Goal: Task Accomplishment & Management: Use online tool/utility

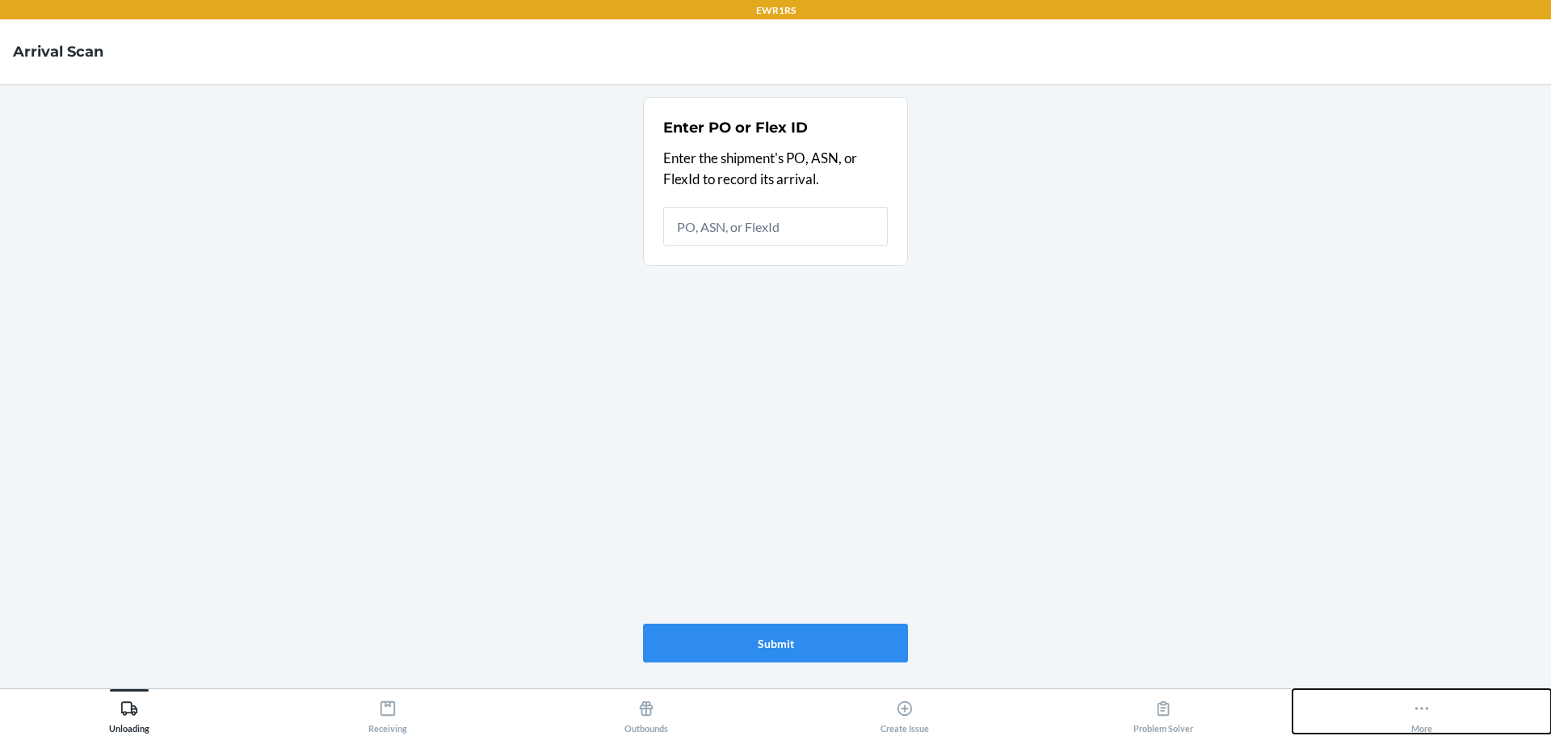
click at [1420, 707] on icon at bounding box center [1422, 709] width 18 height 18
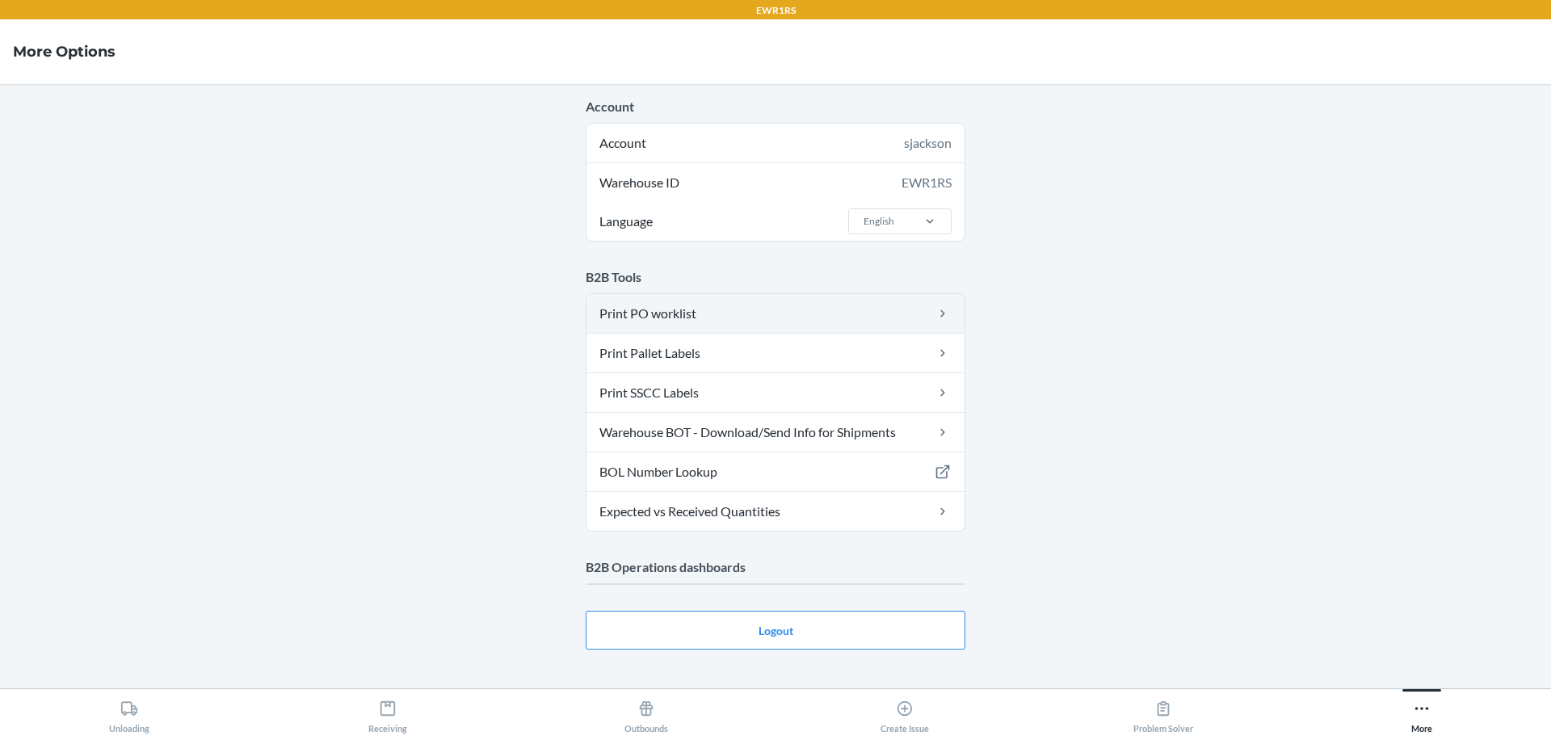
click at [827, 316] on link "Print PO worklist" at bounding box center [776, 313] width 378 height 39
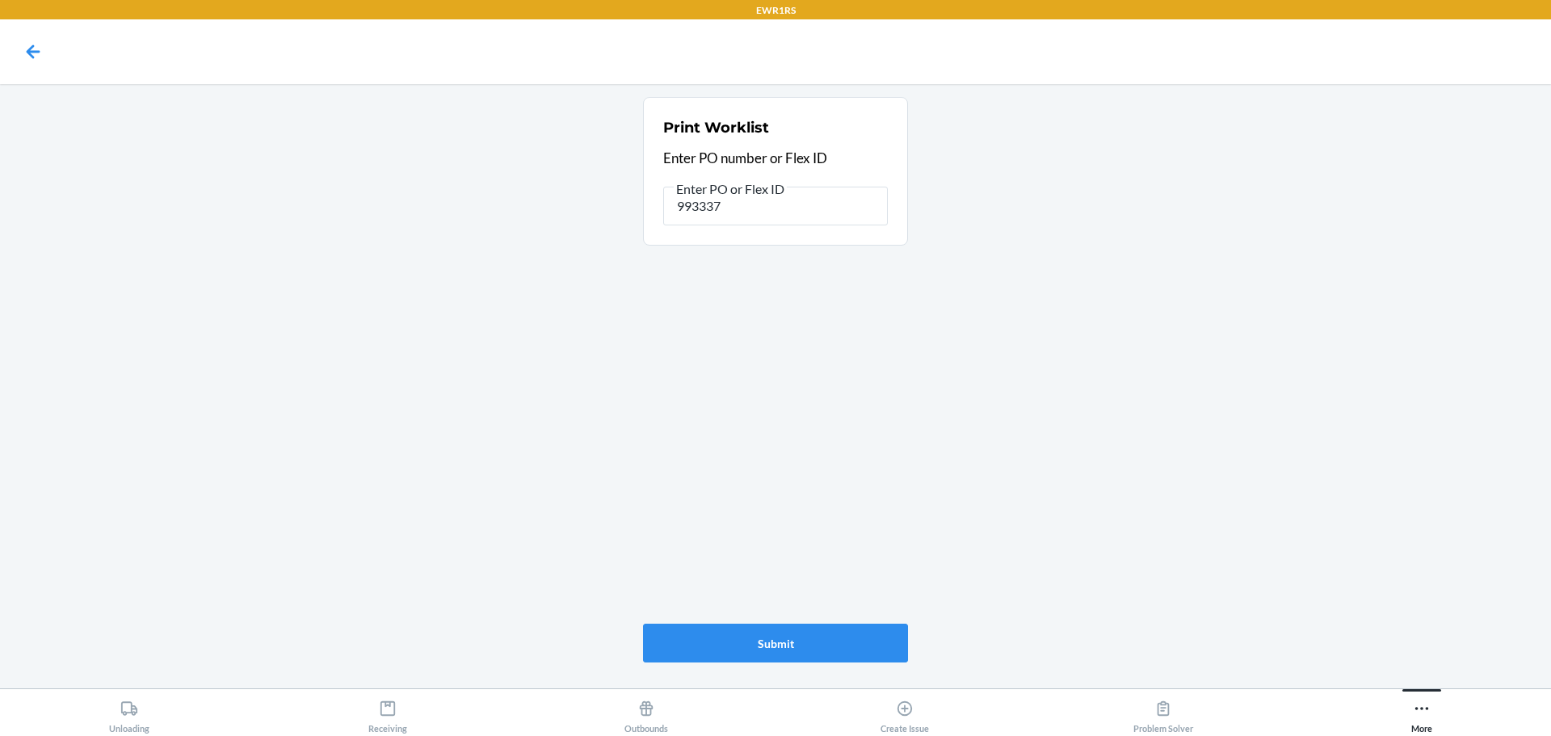
type input "9933371"
drag, startPoint x: 753, startPoint y: 200, endPoint x: 595, endPoint y: 204, distance: 158.4
click at [604, 204] on main "Print Worklist Enter PO number or Flex ID Enter PO or Flex ID 9933371 Submit" at bounding box center [775, 386] width 1551 height 604
type input "9929835"
